Goal: Find specific page/section: Locate item on page

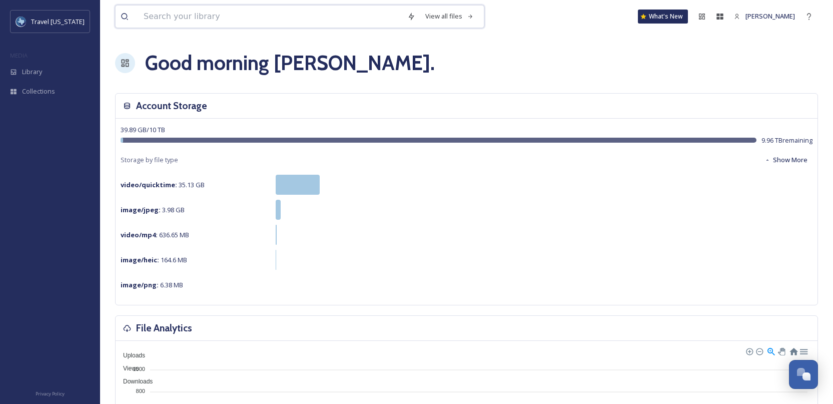
click at [199, 20] on input at bounding box center [271, 17] width 264 height 22
type input "[GEOGRAPHIC_DATA]"
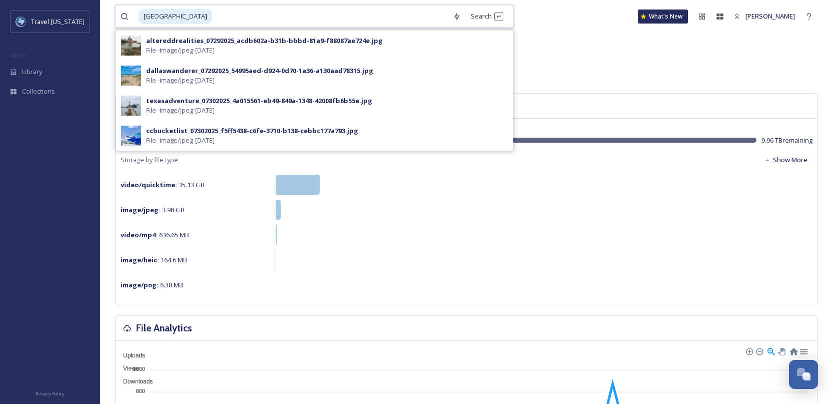
click at [213, 19] on input at bounding box center [330, 17] width 235 height 22
click at [466, 19] on div "Search Press Enter to search" at bounding box center [487, 17] width 43 height 20
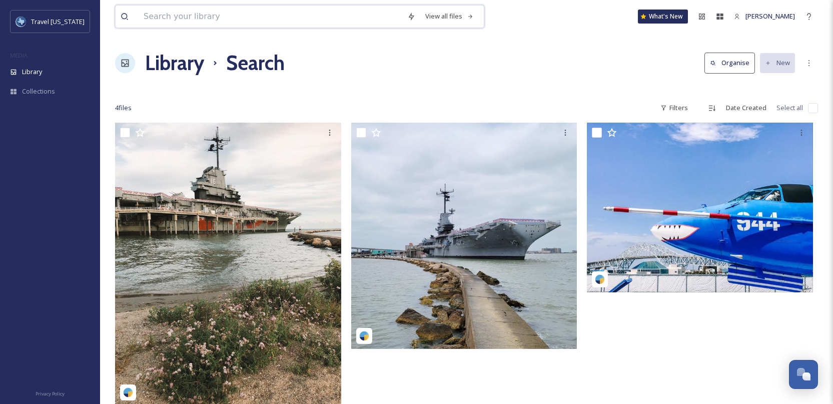
click at [239, 17] on input at bounding box center [271, 17] width 264 height 22
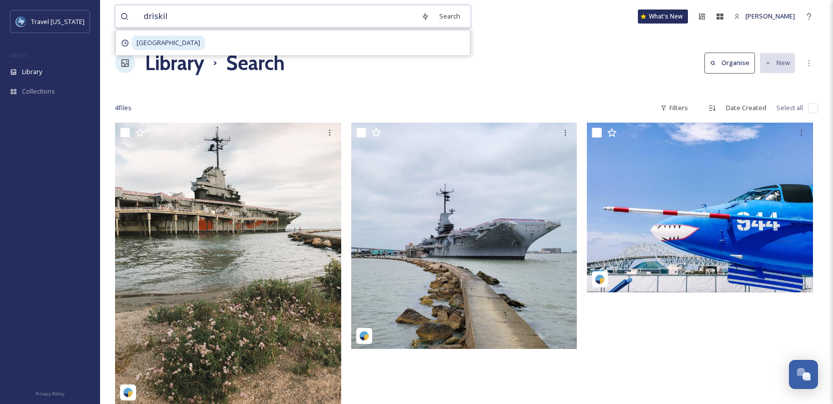
type input "[PERSON_NAME]"
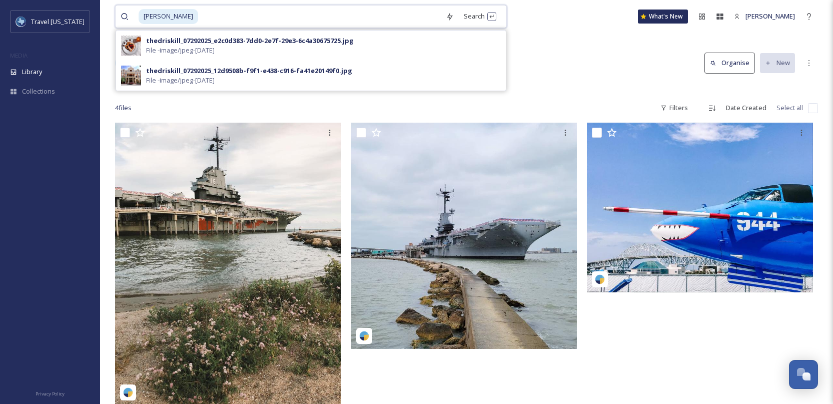
click at [390, 18] on input at bounding box center [320, 17] width 242 height 22
click at [199, 17] on input at bounding box center [320, 17] width 242 height 22
type input "d"
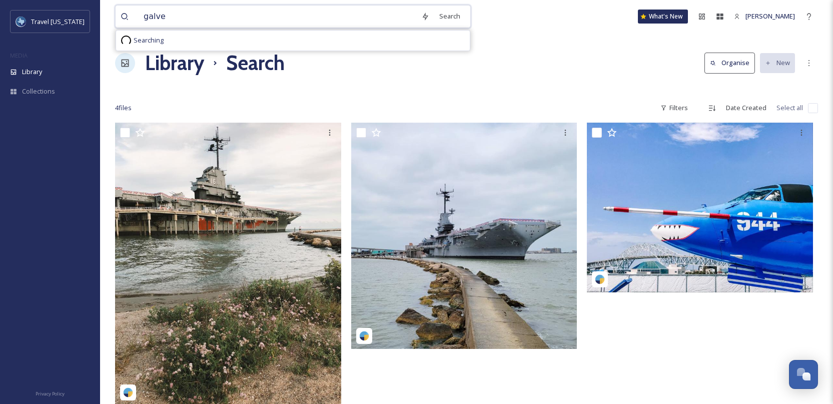
type input "[PERSON_NAME]"
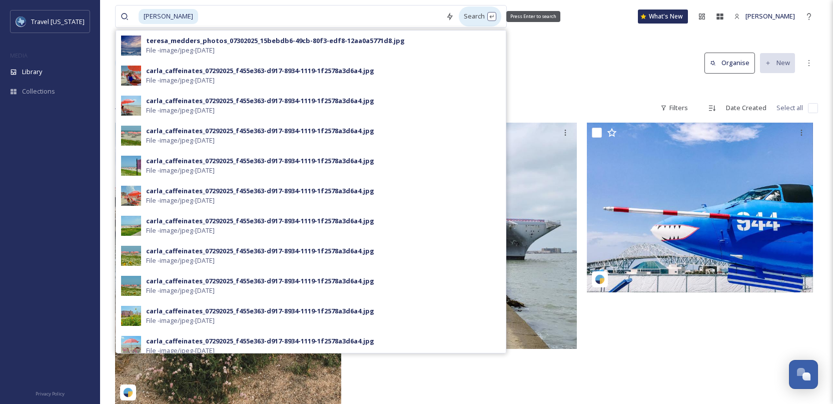
click at [459, 18] on div "Search Press Enter to search" at bounding box center [480, 17] width 43 height 20
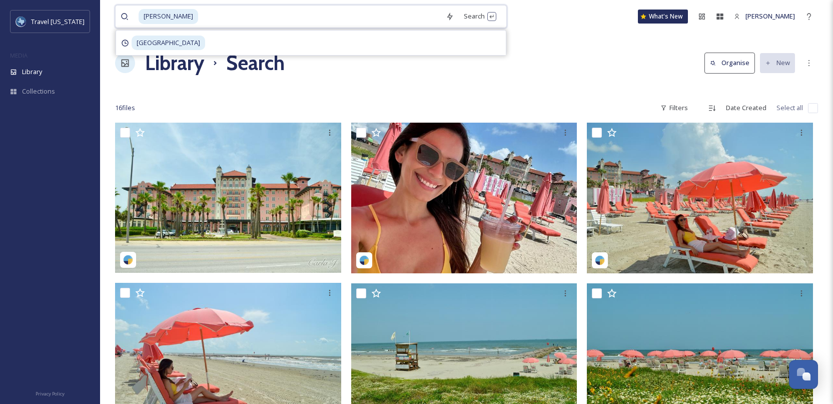
click at [166, 18] on span "[PERSON_NAME]" at bounding box center [169, 16] width 60 height 15
click at [199, 14] on input at bounding box center [320, 17] width 242 height 22
type input "g"
type input "[PERSON_NAME]"
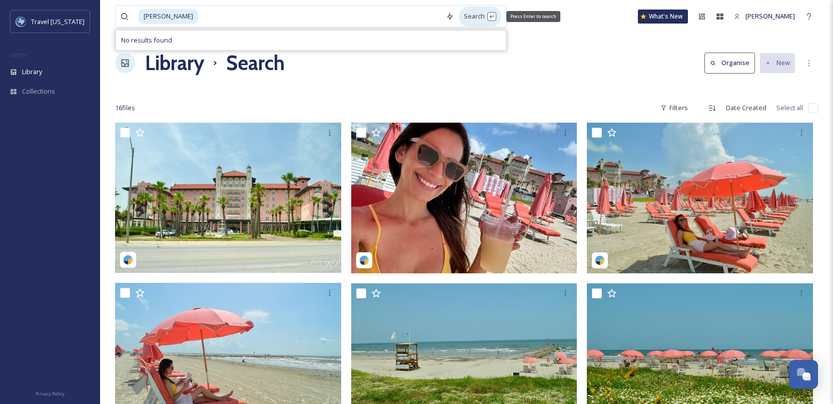
click at [459, 22] on div "Search Press Enter to search" at bounding box center [480, 17] width 43 height 20
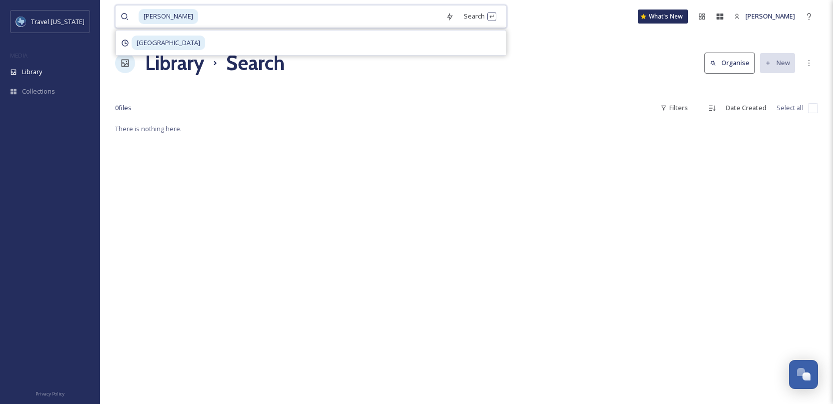
click at [167, 17] on span "[PERSON_NAME]" at bounding box center [169, 16] width 60 height 15
drag, startPoint x: 186, startPoint y: 18, endPoint x: 130, endPoint y: 18, distance: 56.0
click at [130, 18] on div "[PERSON_NAME]" at bounding box center [281, 17] width 320 height 22
type input "m"
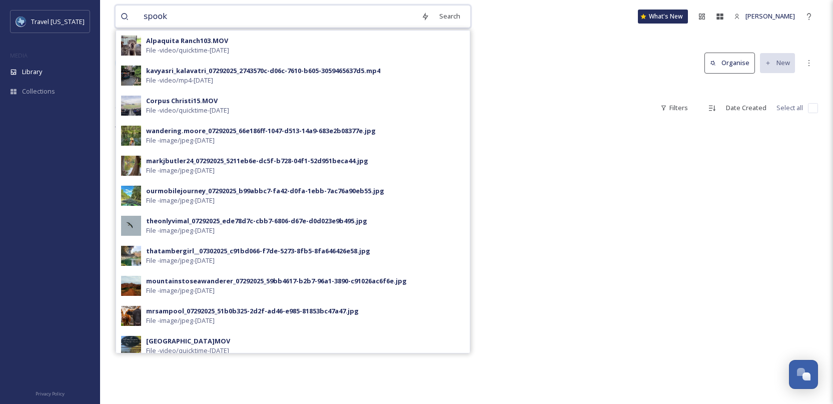
type input "spooky"
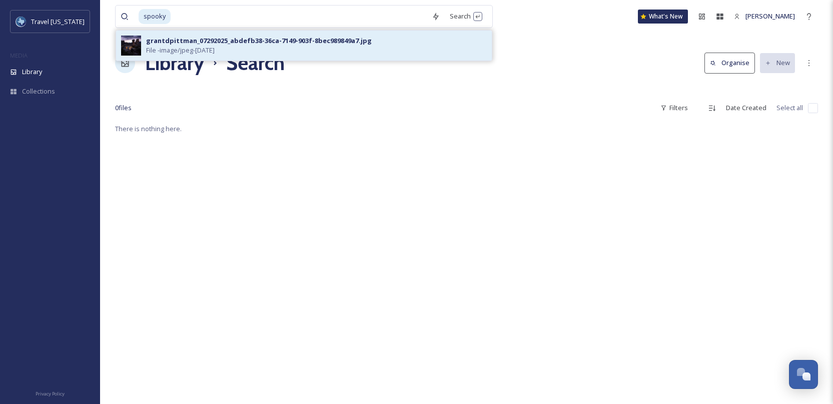
click at [166, 50] on span "File - image/jpeg - [DATE]" at bounding box center [180, 51] width 69 height 10
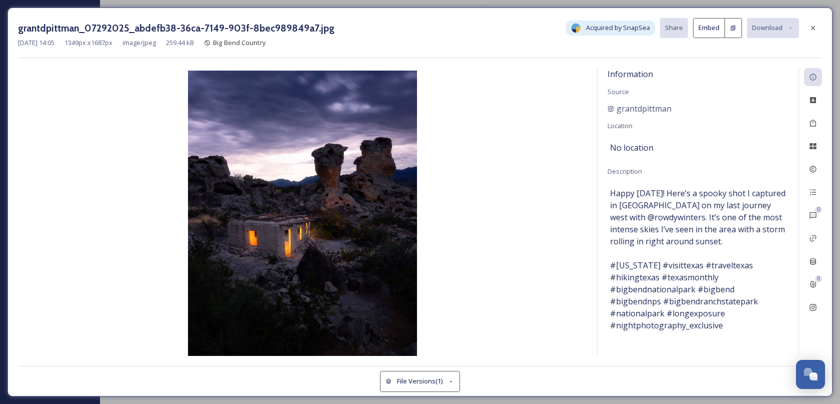
click at [401, 202] on img at bounding box center [302, 214] width 569 height 287
click at [475, 197] on img at bounding box center [302, 214] width 569 height 287
click at [297, 25] on h3 "grantdpittman_07292025_abdefb38-36ca-7149-903f-8bec989849a7.jpg" at bounding box center [176, 28] width 317 height 15
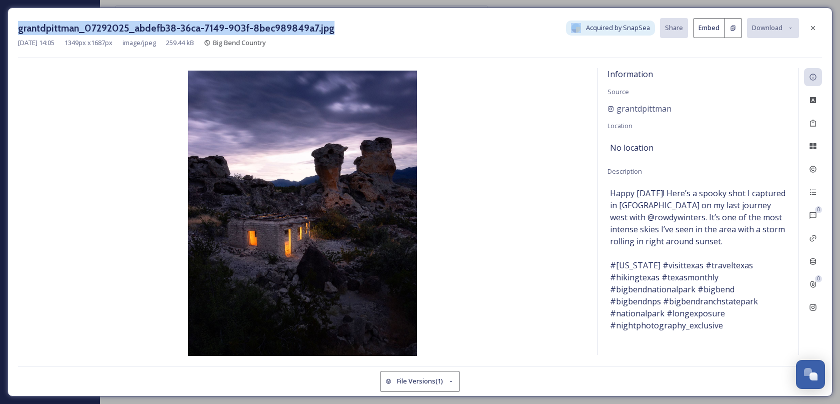
click at [297, 25] on h3 "grantdpittman_07292025_abdefb38-36ca-7149-903f-8bec989849a7.jpg" at bounding box center [176, 28] width 317 height 15
